Goal: Book appointment/travel/reservation

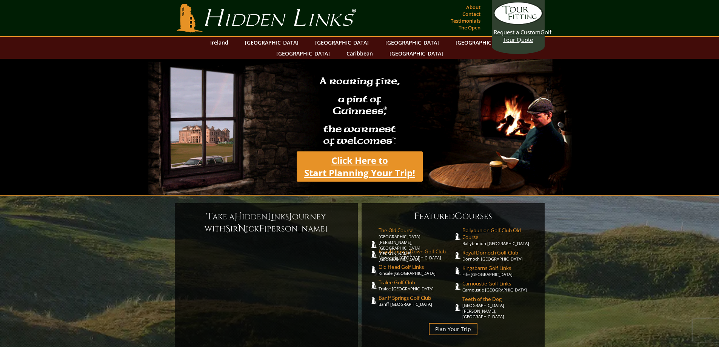
click at [358, 152] on link "Click Here to Start Planning Your Trip!" at bounding box center [360, 166] width 126 height 30
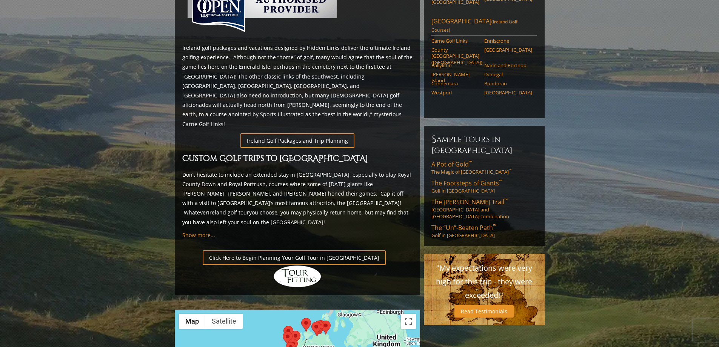
scroll to position [498, 0]
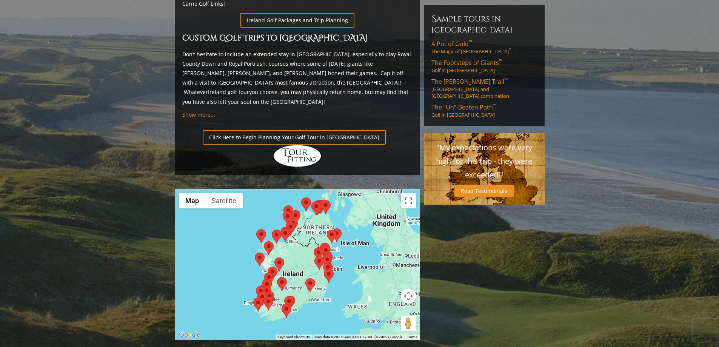
click at [324, 269] on area at bounding box center [324, 269] width 0 height 0
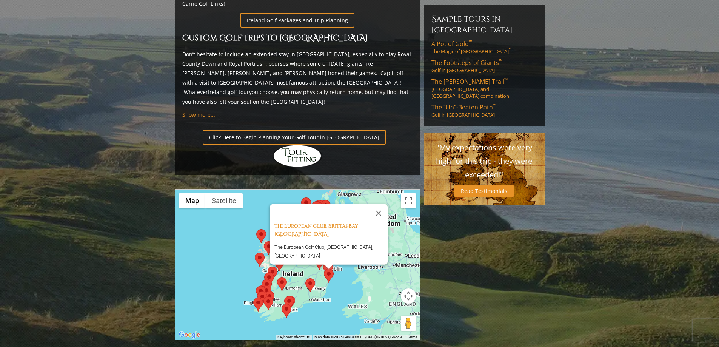
click at [305, 278] on area at bounding box center [305, 278] width 0 height 0
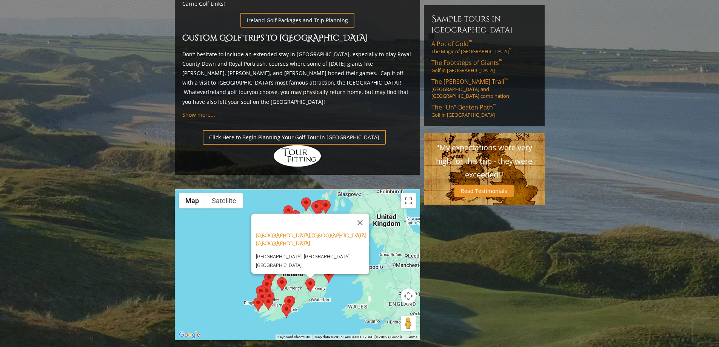
click at [282, 304] on area at bounding box center [282, 304] width 0 height 0
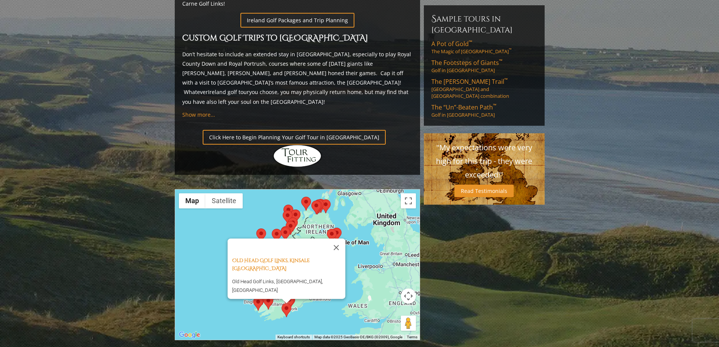
click at [337, 266] on div "Old Head Golf Links, Kinsale [GEOGRAPHIC_DATA] [GEOGRAPHIC_DATA], [GEOGRAPHIC_D…" at bounding box center [297, 264] width 245 height 150
click at [333, 239] on button "Close" at bounding box center [336, 248] width 18 height 18
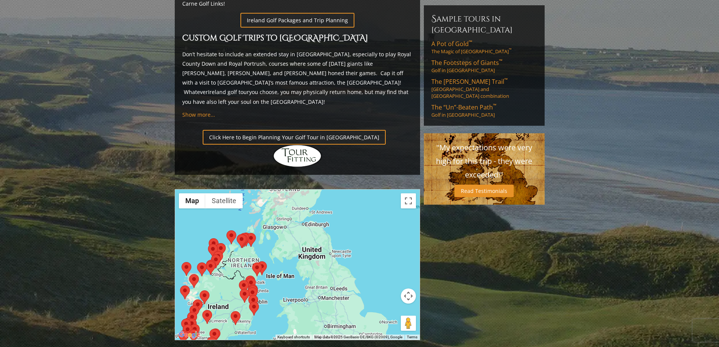
drag, startPoint x: 371, startPoint y: 233, endPoint x: 295, endPoint y: 267, distance: 83.6
click at [295, 267] on div at bounding box center [297, 264] width 245 height 150
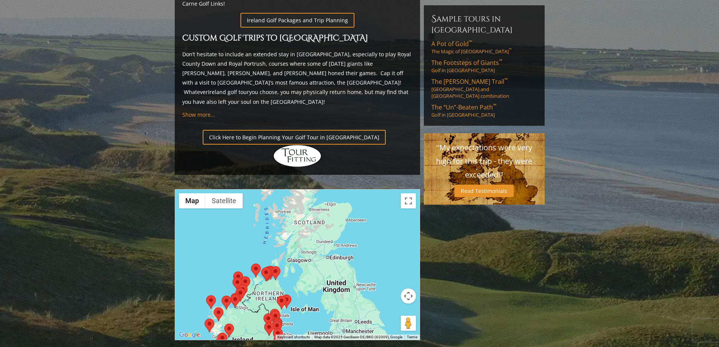
drag, startPoint x: 301, startPoint y: 201, endPoint x: 327, endPoint y: 234, distance: 42.3
click at [327, 234] on div at bounding box center [297, 264] width 245 height 150
click at [271, 266] on area at bounding box center [271, 266] width 0 height 0
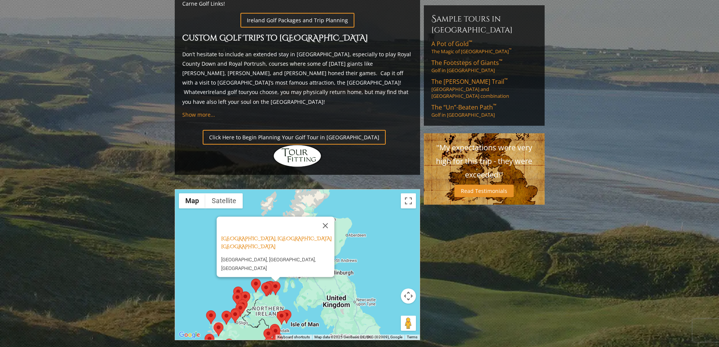
click at [261, 282] on area at bounding box center [261, 282] width 0 height 0
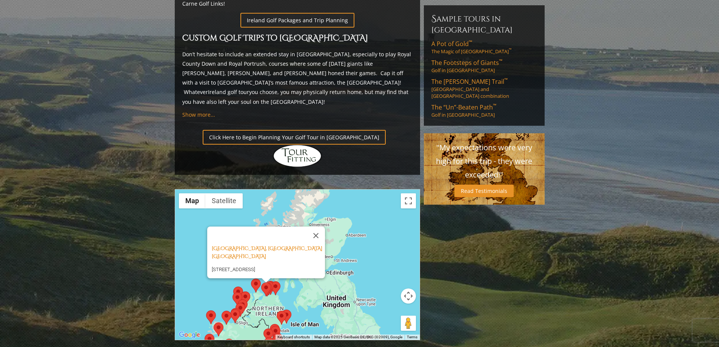
click at [251, 279] on area at bounding box center [251, 279] width 0 height 0
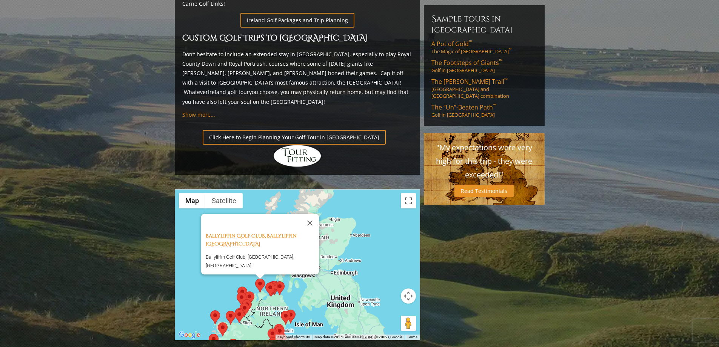
click at [276, 282] on img at bounding box center [271, 289] width 10 height 14
click at [266, 282] on area at bounding box center [266, 282] width 0 height 0
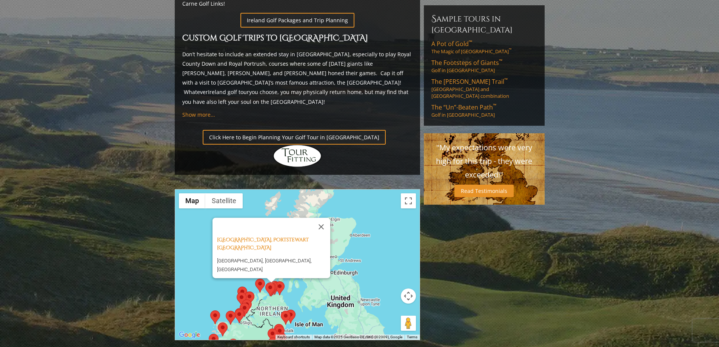
click at [275, 282] on img at bounding box center [271, 289] width 10 height 14
click at [324, 218] on button "Close" at bounding box center [321, 227] width 18 height 18
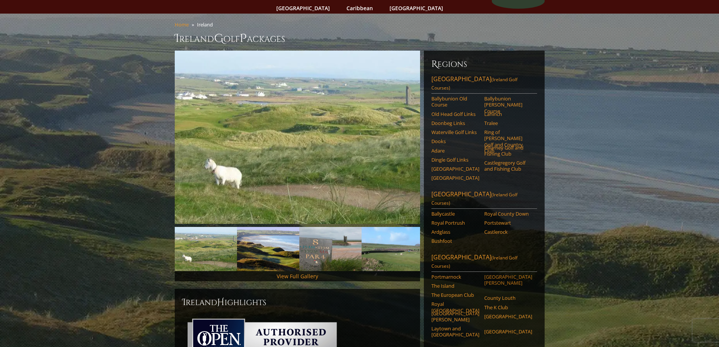
scroll to position [0, 0]
